Goal: Transaction & Acquisition: Purchase product/service

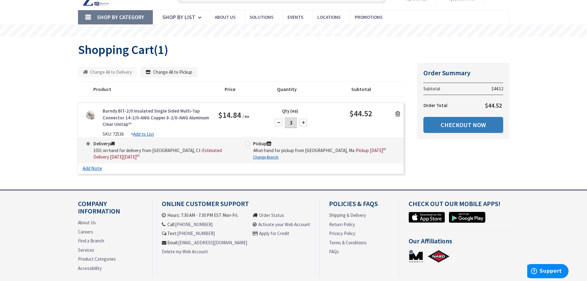
click at [487, 126] on link "Checkout Now" at bounding box center [463, 125] width 80 height 16
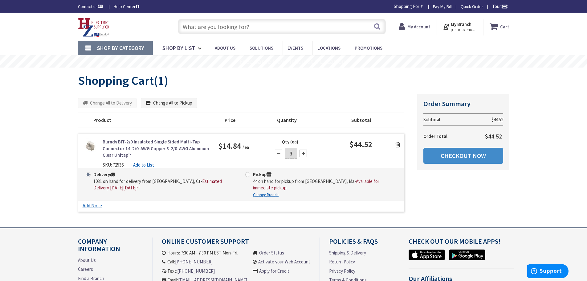
type input "[STREET_ADDRESS][US_STATE]"
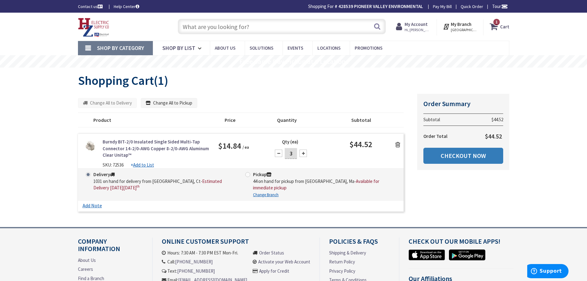
click at [456, 156] on link "Checkout Now" at bounding box center [463, 156] width 80 height 16
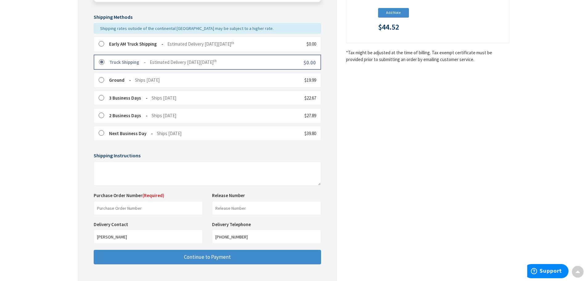
scroll to position [154, 0]
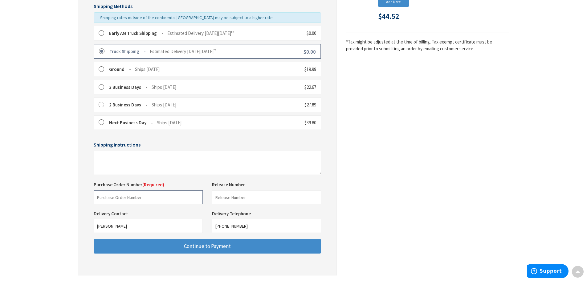
click at [138, 198] on input "text" at bounding box center [148, 197] width 109 height 14
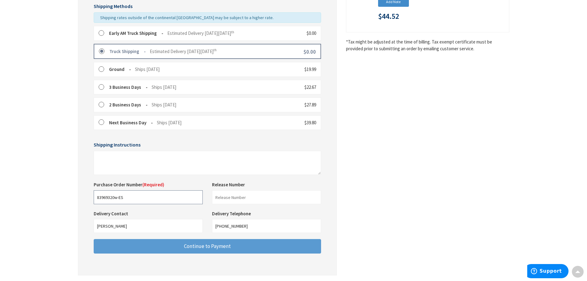
type input "83969320w-ES"
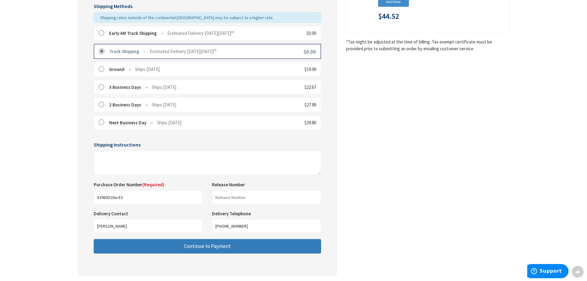
click at [201, 247] on span "Continue to Payment" at bounding box center [207, 245] width 47 height 7
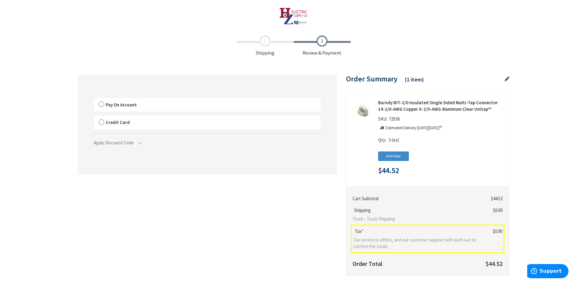
click at [104, 103] on label "Pay On Account" at bounding box center [207, 105] width 227 height 14
click at [94, 99] on input "Pay On Account" at bounding box center [94, 99] width 0 height 0
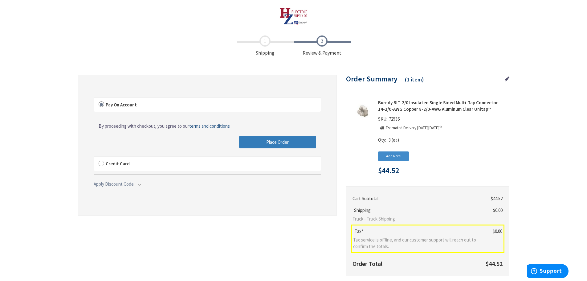
click at [304, 142] on button "Place Order" at bounding box center [277, 142] width 77 height 13
